Goal: Transaction & Acquisition: Purchase product/service

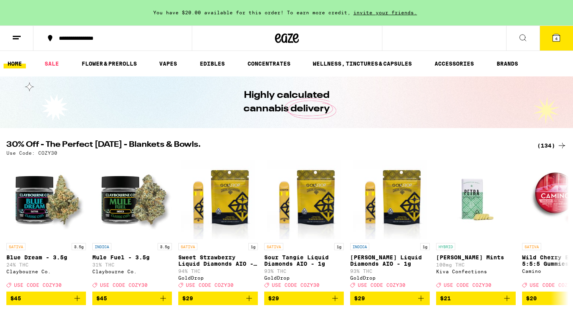
click at [548, 148] on div "(134)" at bounding box center [551, 146] width 29 height 10
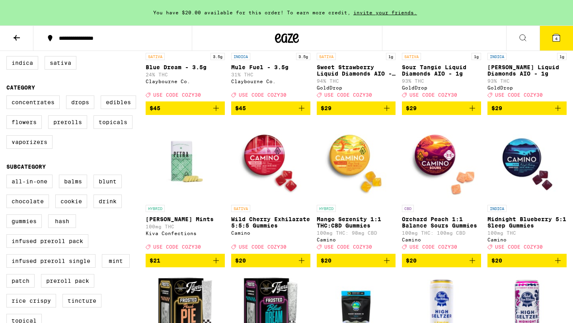
scroll to position [167, 0]
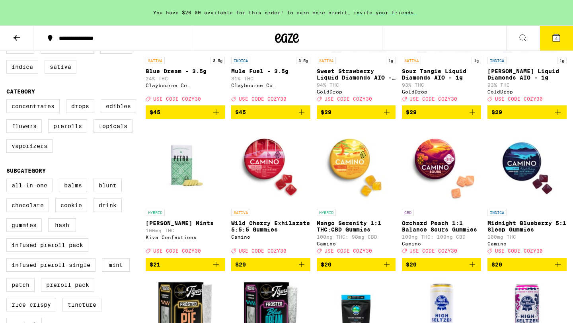
click at [53, 159] on div "Concentrates Drops Edibles Flowers Prerolls Topicals Vaporizers" at bounding box center [75, 129] width 139 height 60
click at [46, 153] on label "Vaporizers" at bounding box center [29, 146] width 46 height 14
click at [8, 101] on input "Vaporizers" at bounding box center [8, 101] width 0 height 0
checkbox input "true"
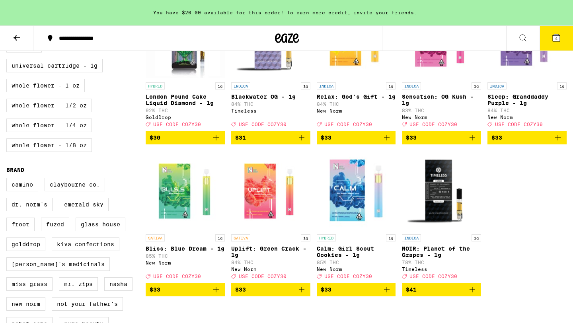
scroll to position [477, 0]
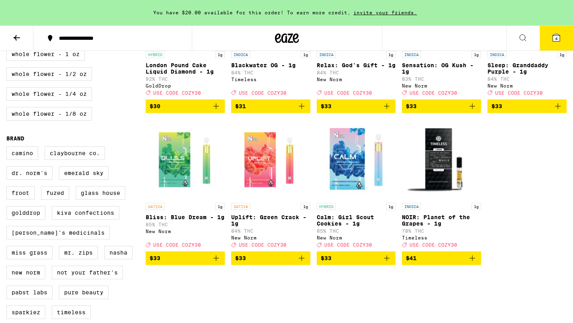
click at [437, 263] on span "$41" at bounding box center [441, 258] width 71 height 10
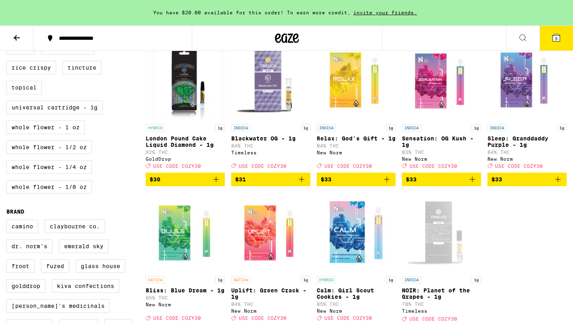
scroll to position [394, 0]
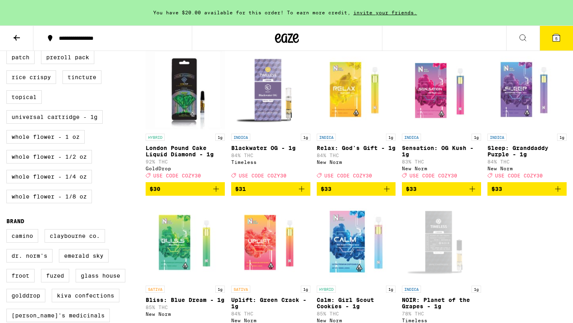
click at [181, 194] on span "$30" at bounding box center [185, 189] width 71 height 10
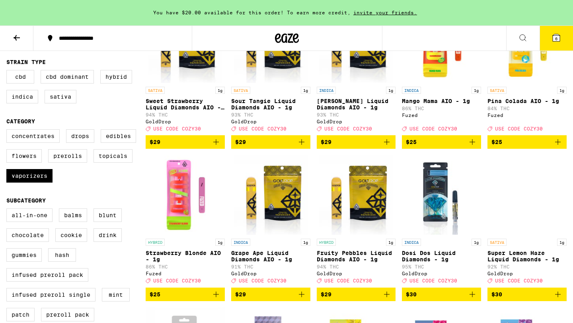
scroll to position [137, 0]
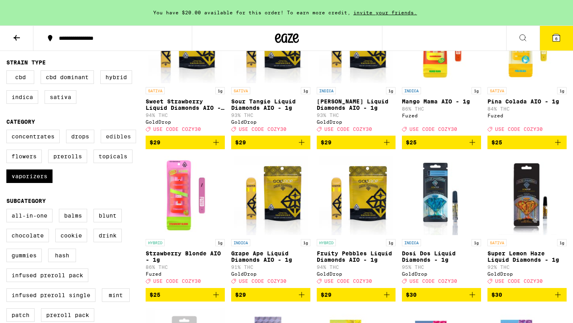
click at [115, 143] on label "Edibles" at bounding box center [118, 137] width 35 height 14
click at [8, 131] on input "Edibles" at bounding box center [8, 131] width 0 height 0
checkbox input "true"
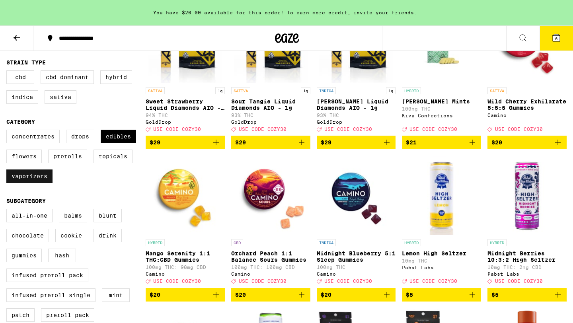
click at [48, 183] on label "Vaporizers" at bounding box center [29, 176] width 46 height 14
click at [8, 131] on input "Vaporizers" at bounding box center [8, 131] width 0 height 0
checkbox input "false"
